Goal: Task Accomplishment & Management: Manage account settings

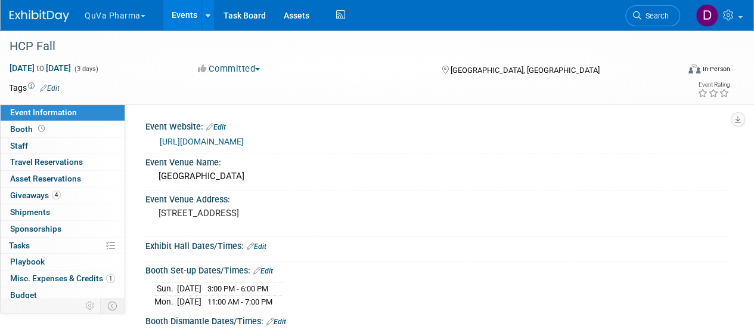
click at [125, 18] on button "QuVa Pharma" at bounding box center [121, 13] width 77 height 26
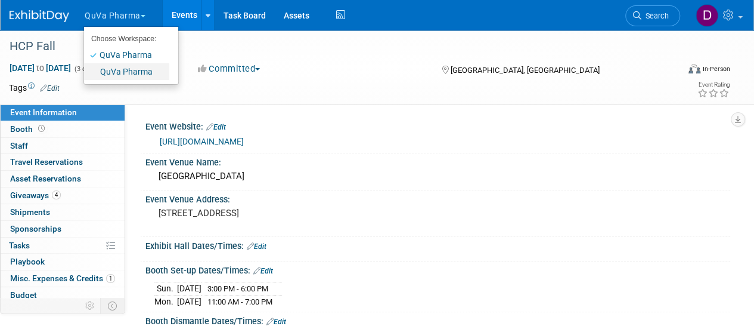
click at [134, 70] on link "QuVa Pharma" at bounding box center [126, 71] width 85 height 17
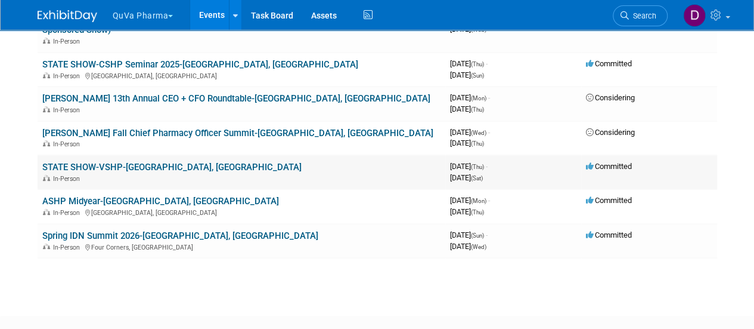
scroll to position [249, 0]
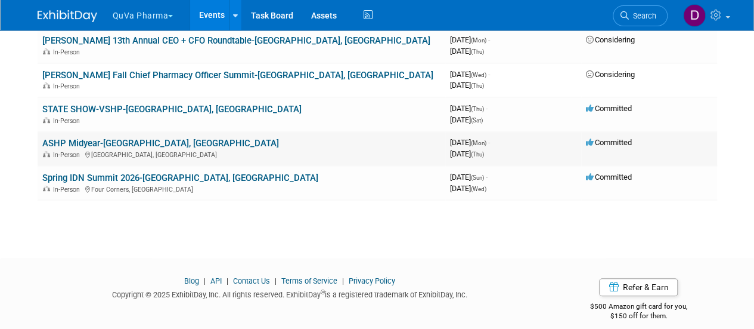
click at [97, 138] on link "ASHP Midyear-[GEOGRAPHIC_DATA], [GEOGRAPHIC_DATA]" at bounding box center [160, 143] width 237 height 11
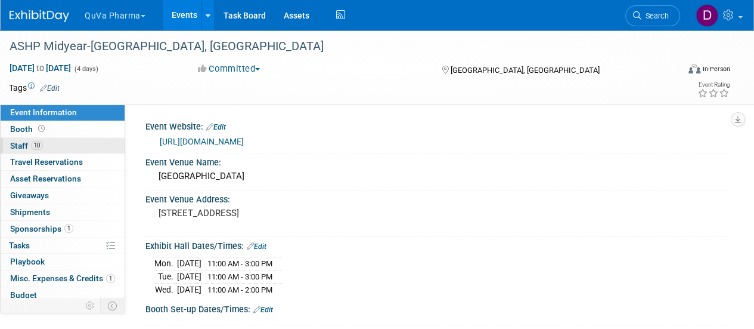
click at [16, 142] on span "Staff 10" at bounding box center [26, 146] width 33 height 10
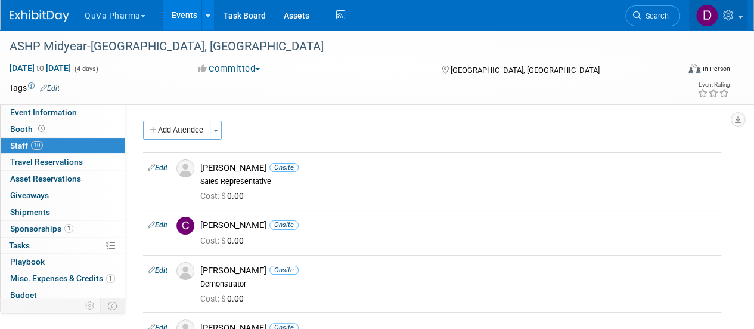
click at [733, 16] on icon at bounding box center [730, 15] width 14 height 11
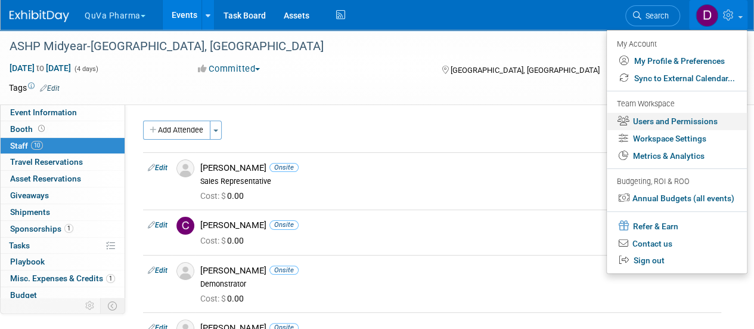
click at [662, 121] on link "Users and Permissions" at bounding box center [677, 121] width 140 height 17
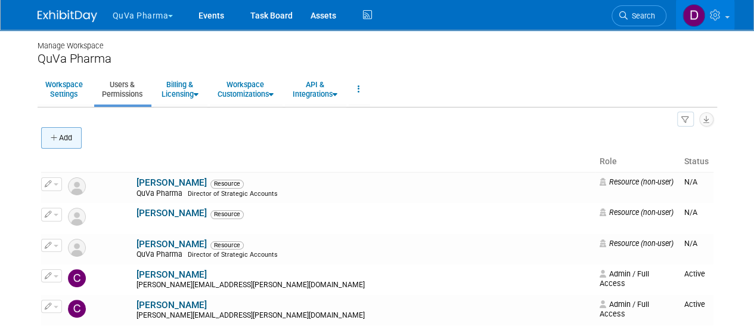
click at [67, 134] on button "Add" at bounding box center [61, 137] width 41 height 21
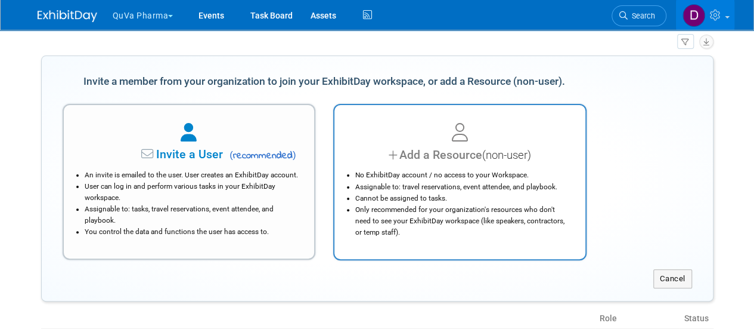
scroll to position [60, 0]
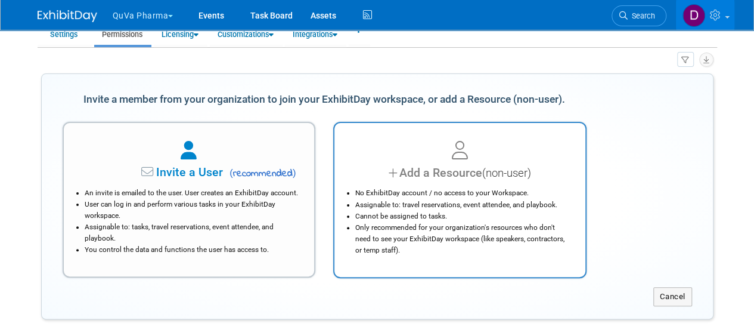
click at [455, 191] on li "No ExhibitDay account / no access to your Workspace." at bounding box center [462, 192] width 215 height 11
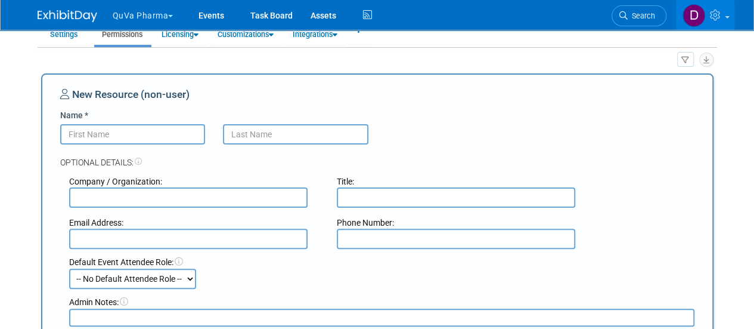
click at [206, 197] on input "text" at bounding box center [188, 197] width 238 height 20
click at [177, 134] on input "Name *" at bounding box center [132, 134] width 145 height 20
type input "Brian"
type input "Courtney"
type input "Quva Pharma"
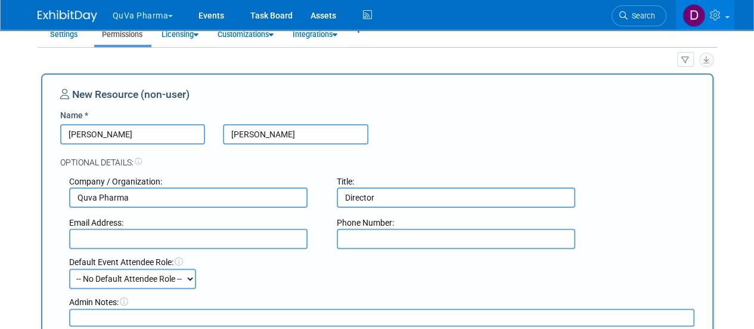
click at [388, 196] on input "Director" at bounding box center [456, 197] width 238 height 20
click at [389, 196] on input "Director" at bounding box center [456, 197] width 238 height 20
type input "D"
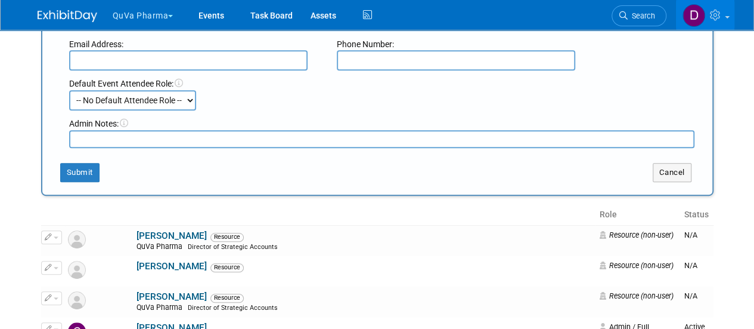
scroll to position [238, 0]
type input "Senior Director, Sales"
click at [83, 172] on button "Submit" at bounding box center [79, 171] width 39 height 19
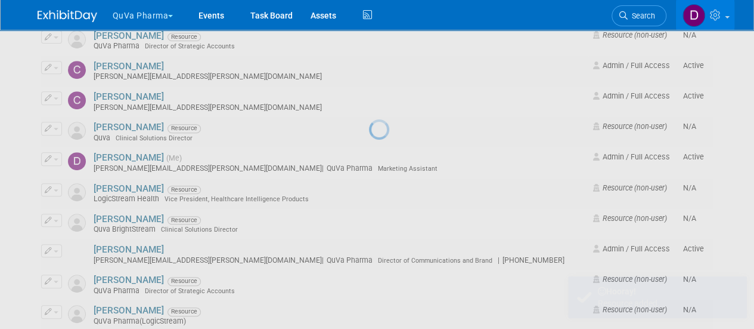
scroll to position [0, 0]
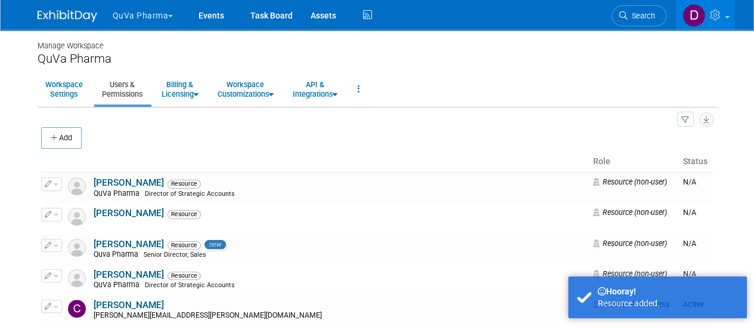
click at [133, 10] on button "QuVa Pharma" at bounding box center [149, 13] width 77 height 26
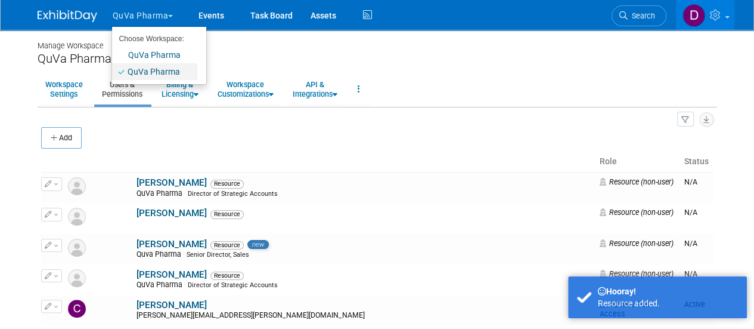
click at [159, 74] on link "QuVa Pharma" at bounding box center [154, 71] width 85 height 17
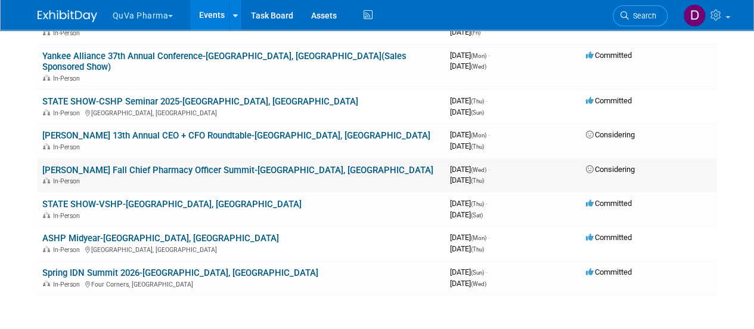
scroll to position [179, 0]
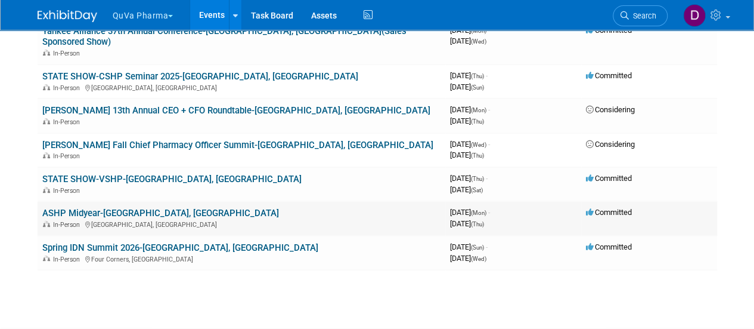
click at [101, 207] on link "ASHP Midyear-[GEOGRAPHIC_DATA], [GEOGRAPHIC_DATA]" at bounding box center [160, 212] width 237 height 11
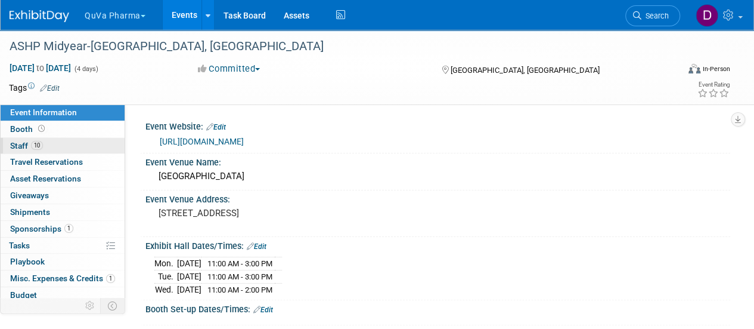
click at [24, 145] on span "Staff 10" at bounding box center [26, 146] width 33 height 10
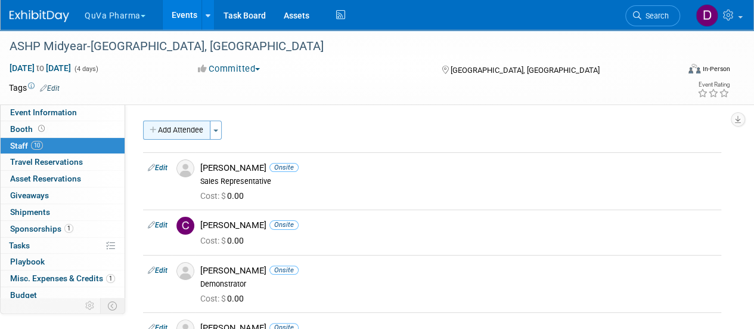
click at [191, 128] on button "Add Attendee" at bounding box center [176, 129] width 67 height 19
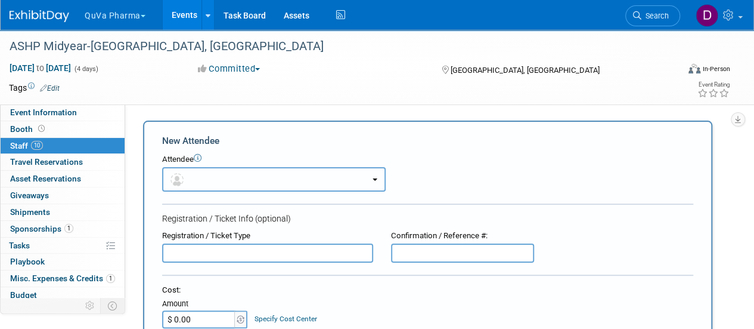
click at [209, 183] on button "button" at bounding box center [274, 179] width 224 height 24
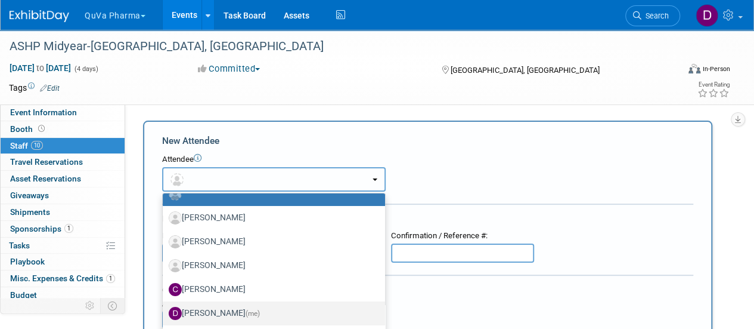
scroll to position [60, 0]
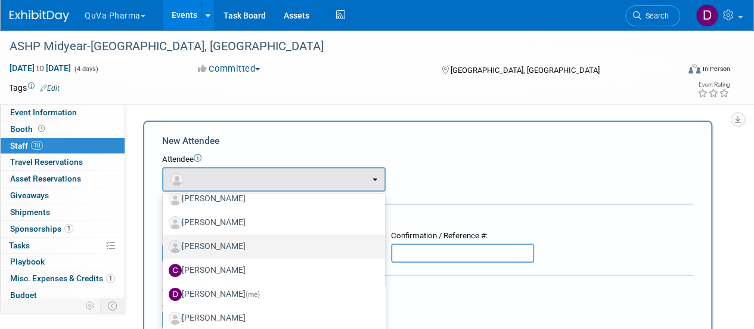
click at [222, 246] on label "Brian Courtney" at bounding box center [271, 246] width 204 height 19
click at [165, 246] on input "Brian Courtney" at bounding box center [161, 245] width 8 height 8
select select "2ccd8c62-84f7-4706-b3a1-523a68eab306"
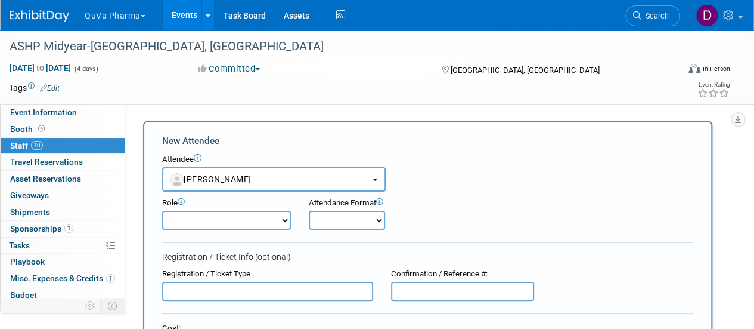
click at [235, 218] on select "Demonstrator Host Planner Presenter Sales Representative Set-up/Dismantle Crew …" at bounding box center [226, 219] width 129 height 19
select select "2"
click at [162, 210] on select "Demonstrator Host Planner Presenter Sales Representative Set-up/Dismantle Crew …" at bounding box center [226, 219] width 129 height 19
click at [362, 220] on select "Onsite Remote" at bounding box center [347, 219] width 76 height 19
select select "1"
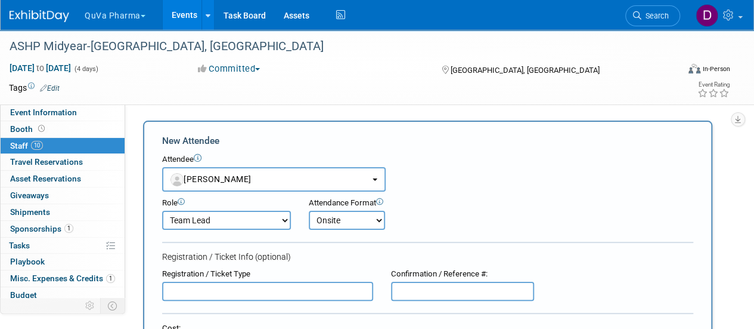
click at [309, 210] on select "Onsite Remote" at bounding box center [347, 219] width 76 height 19
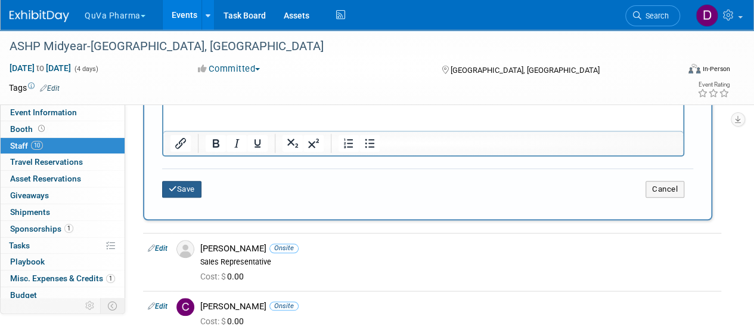
click at [181, 193] on button "Save" at bounding box center [181, 189] width 39 height 17
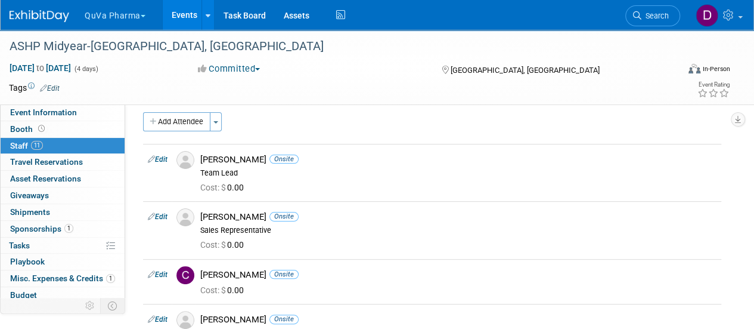
scroll to position [0, 0]
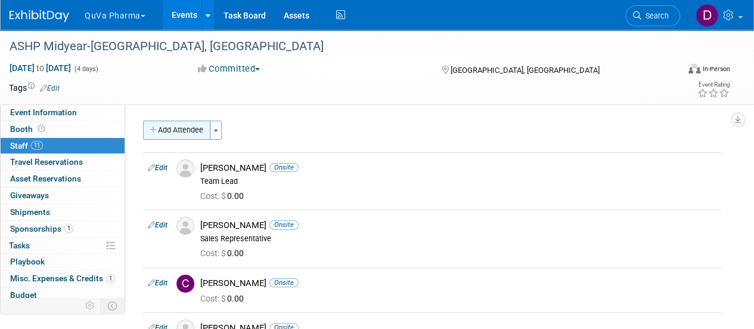
click at [170, 128] on button "Add Attendee" at bounding box center [176, 129] width 67 height 19
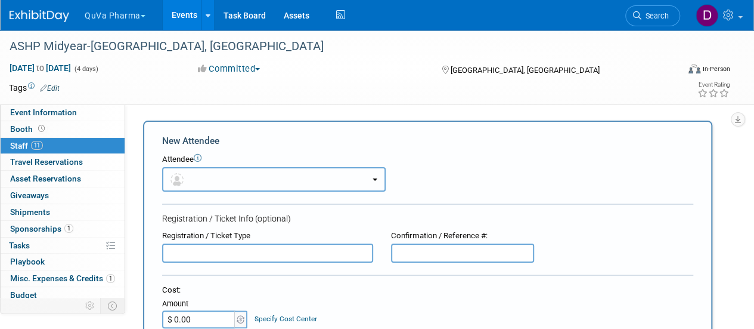
click at [206, 173] on button "button" at bounding box center [274, 179] width 224 height 24
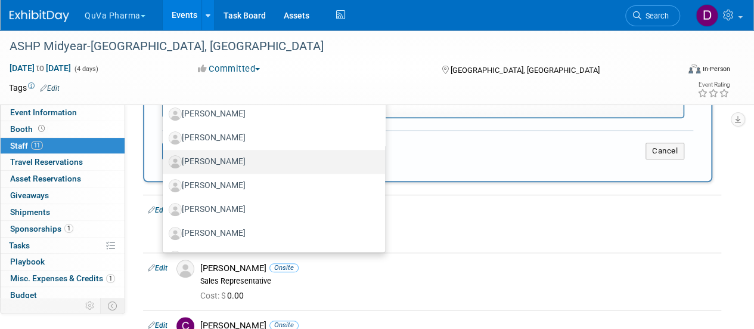
scroll to position [69, 0]
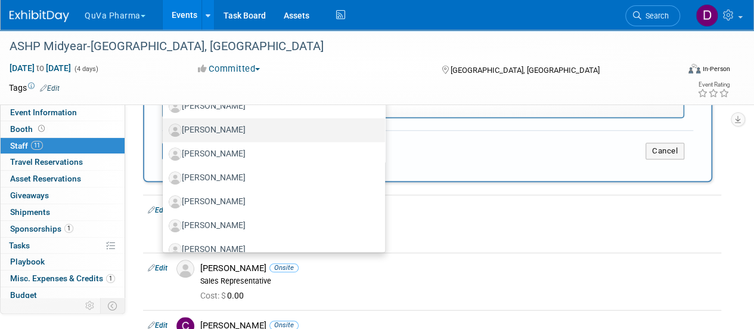
click at [219, 125] on label "[PERSON_NAME]" at bounding box center [271, 129] width 204 height 19
click at [165, 125] on input "[PERSON_NAME]" at bounding box center [161, 129] width 8 height 8
select select "89b700c7-0153-42a4-b055-555dcf988a99"
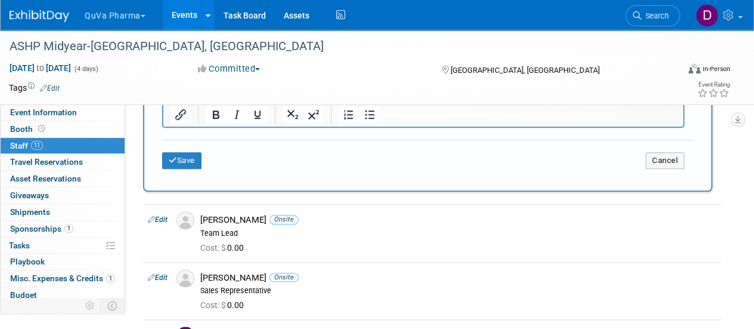
scroll to position [455, 0]
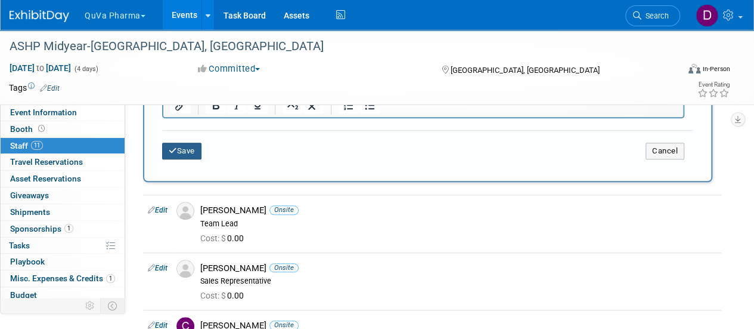
click at [180, 151] on button "Save" at bounding box center [181, 150] width 39 height 17
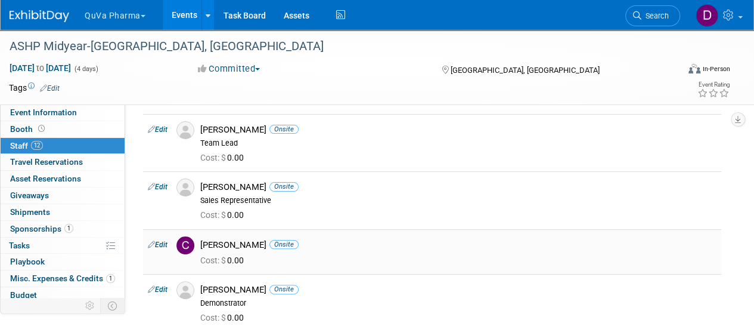
scroll to position [0, 0]
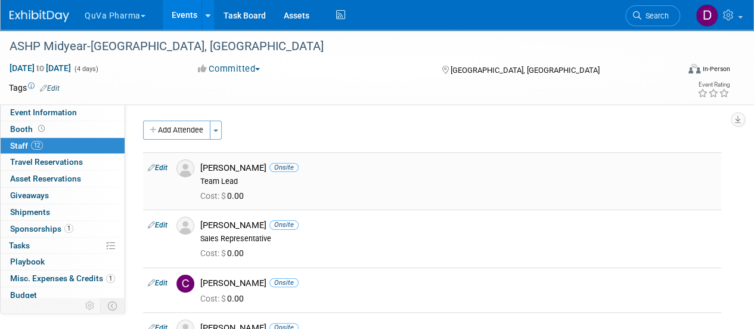
click at [158, 165] on link "Edit" at bounding box center [158, 167] width 20 height 8
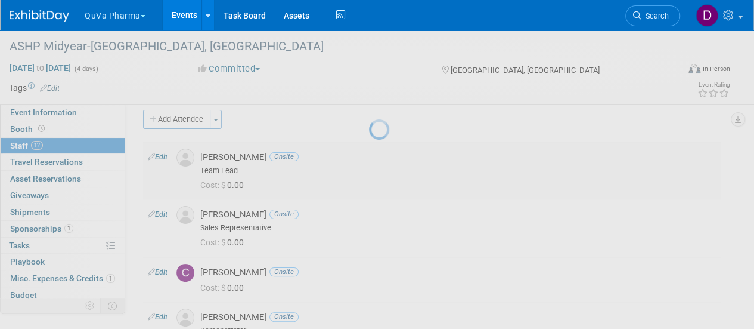
select select "2ccd8c62-84f7-4706-b3a1-523a68eab306"
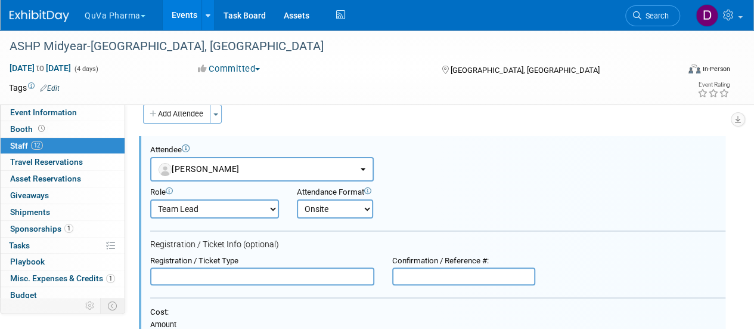
click at [220, 204] on select "Demonstrator Host Planner Presenter Sales Representative Set-up/Dismantle Crew …" at bounding box center [214, 208] width 129 height 19
select select "4"
click at [150, 199] on select "Demonstrator Host Planner Presenter Sales Representative Set-up/Dismantle Crew …" at bounding box center [214, 208] width 129 height 19
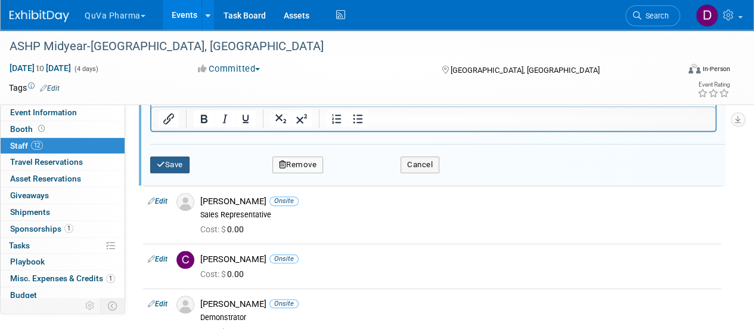
click at [175, 167] on button "Save" at bounding box center [169, 164] width 39 height 17
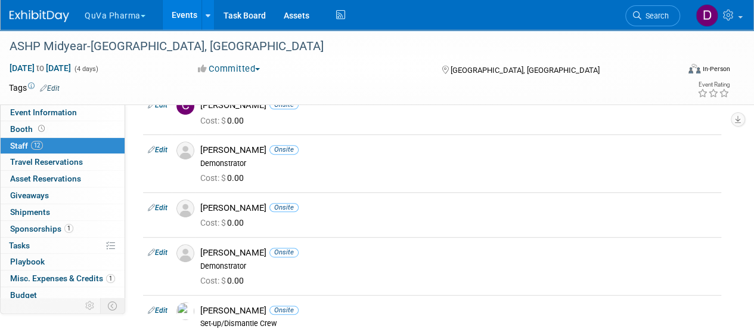
scroll to position [179, 0]
